Goal: Transaction & Acquisition: Purchase product/service

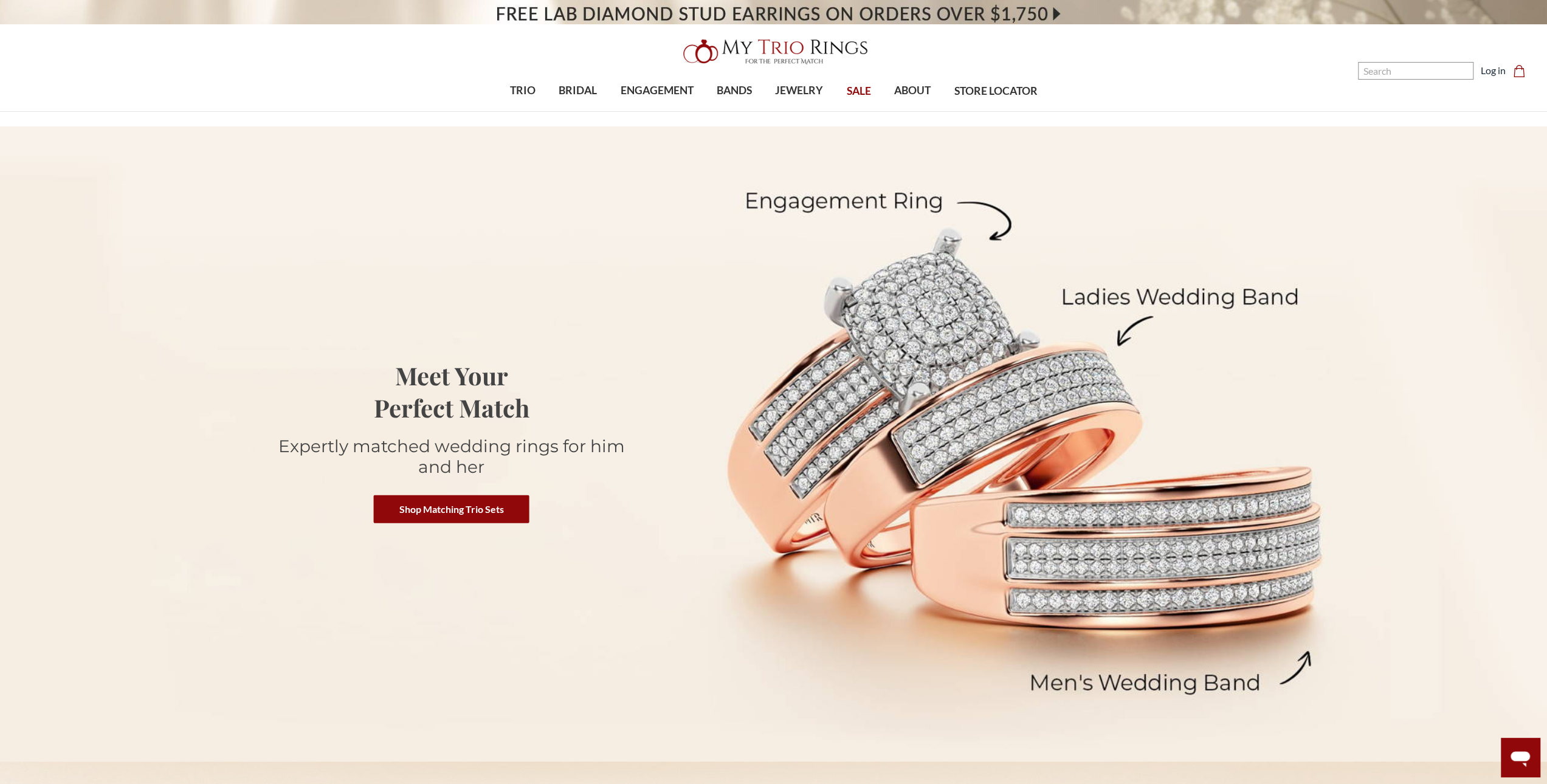
click at [861, 90] on span "SALE" at bounding box center [859, 91] width 24 height 16
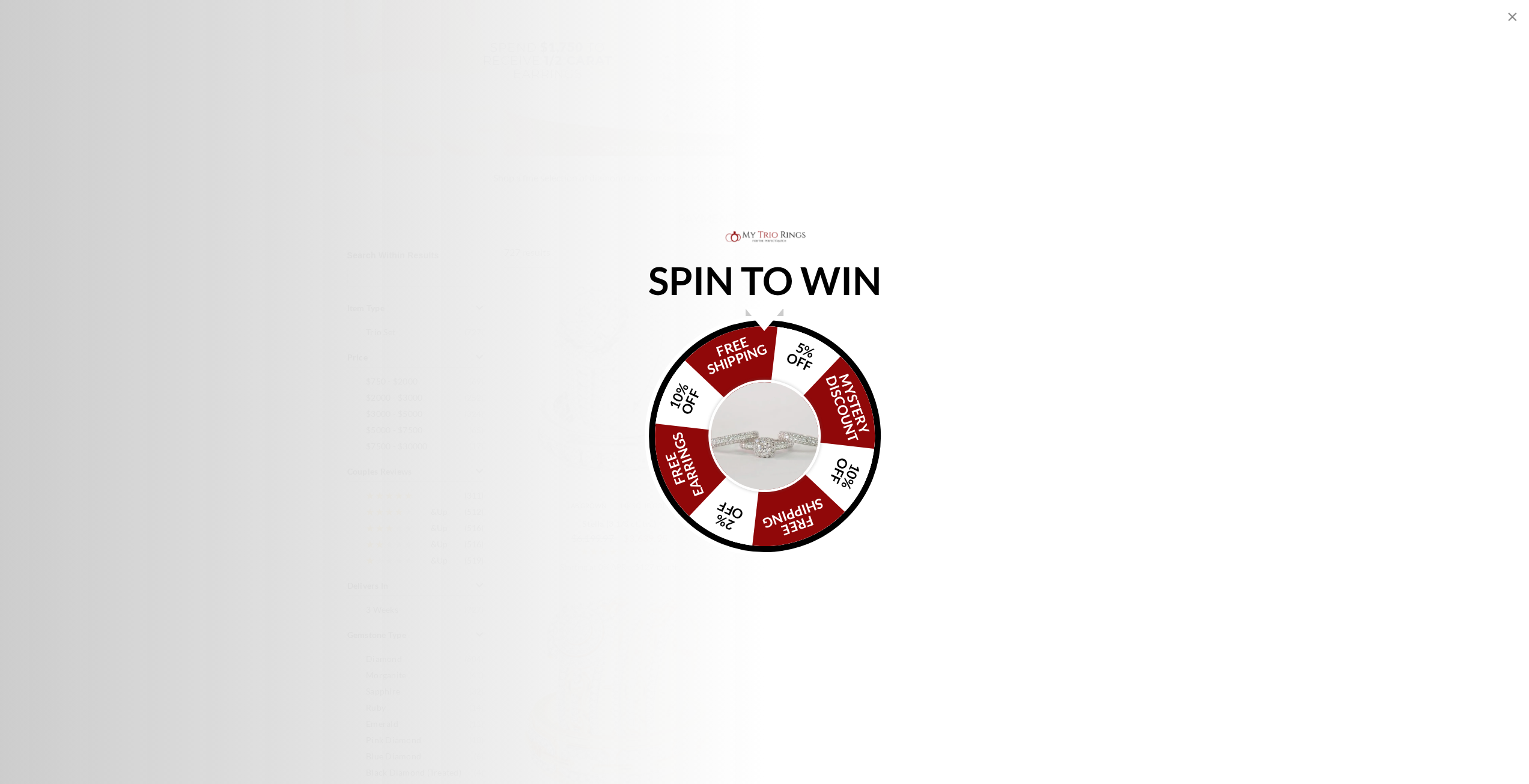
click at [771, 428] on img "Alia popup" at bounding box center [765, 436] width 113 height 113
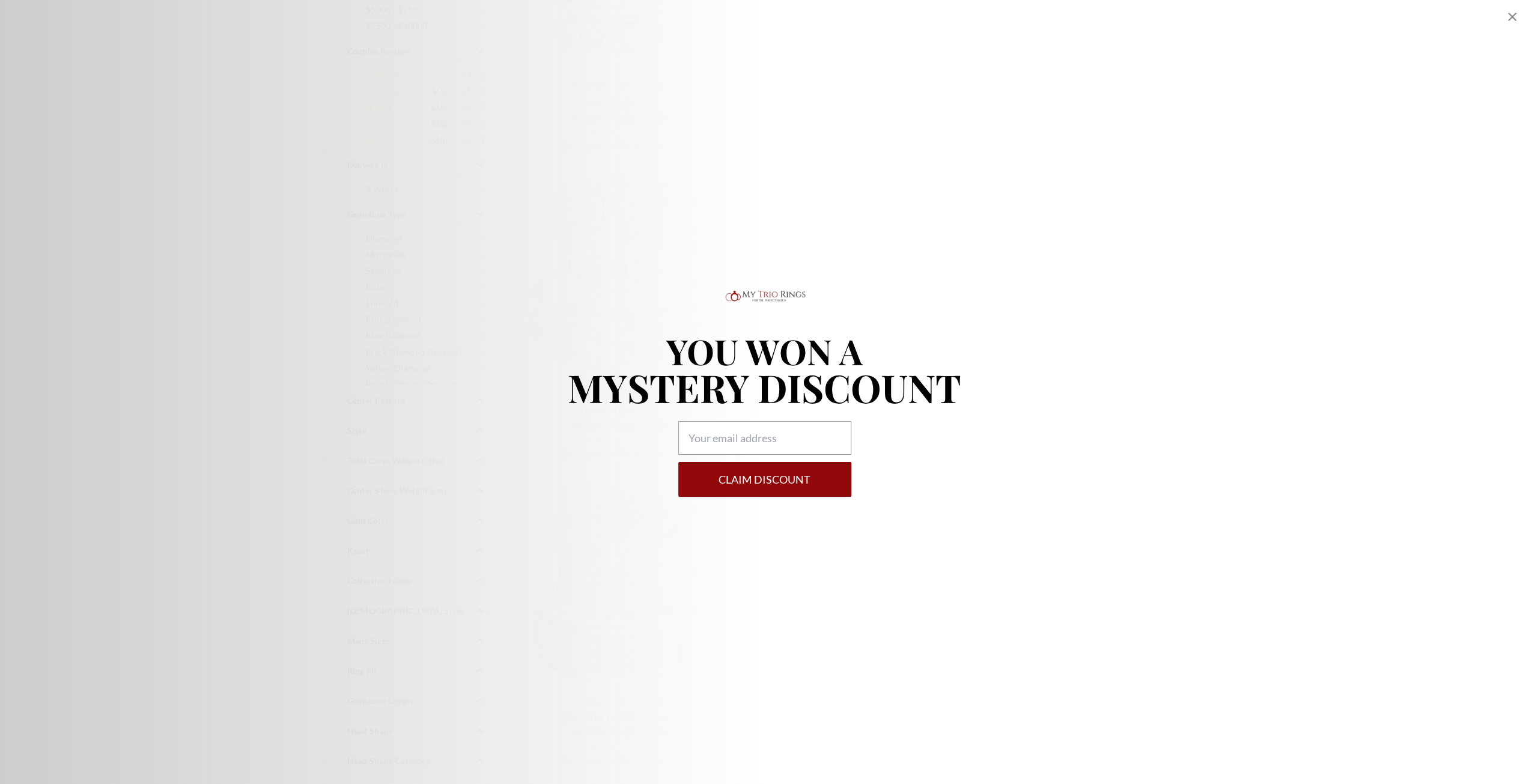
click at [1508, 19] on icon "Close popup" at bounding box center [1512, 17] width 14 height 14
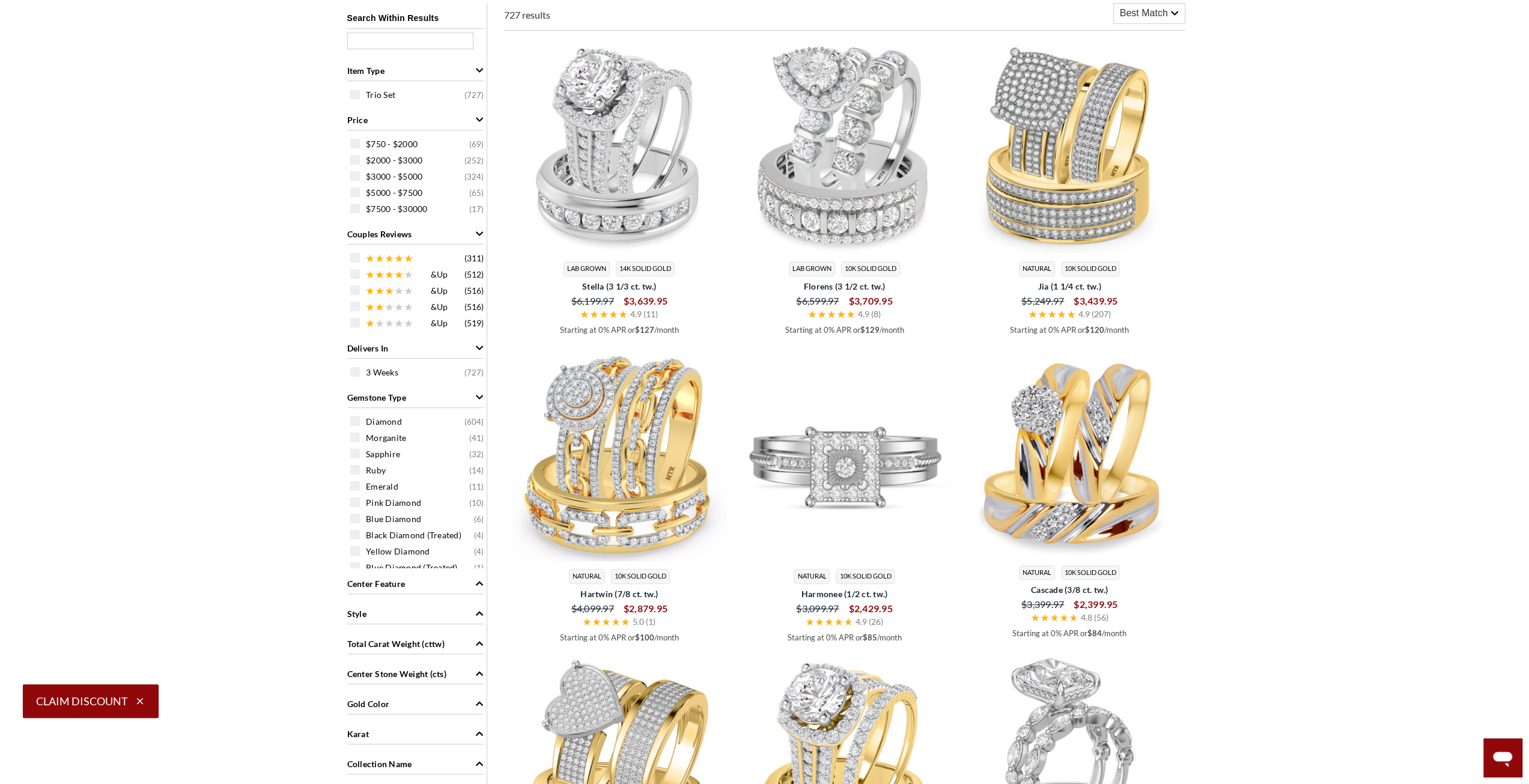
scroll to position [361, 0]
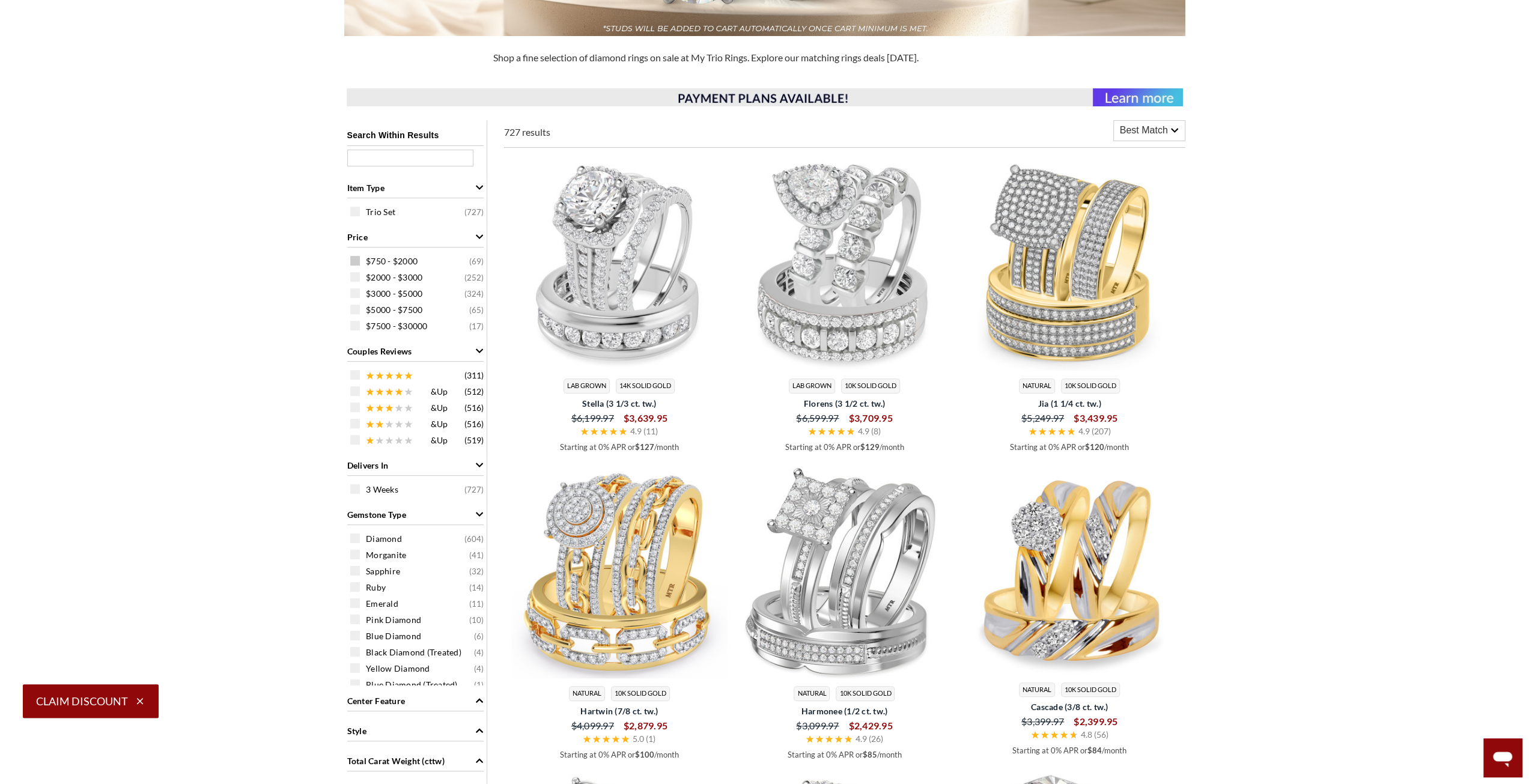
click at [353, 260] on span at bounding box center [355, 261] width 10 height 10
